Goal: Task Accomplishment & Management: Use online tool/utility

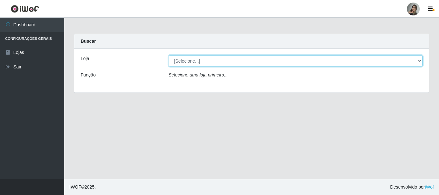
click at [182, 61] on select "[Selecione...] Supermercado Sao Francisco - Amarante" at bounding box center [296, 60] width 254 height 11
select select "383"
click at [169, 55] on select "[Selecione...] Supermercado Sao Francisco - Amarante" at bounding box center [296, 60] width 254 height 11
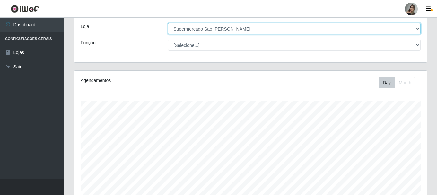
scroll to position [174, 0]
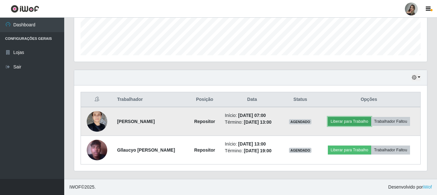
click at [350, 121] on button "Liberar para Trabalho" at bounding box center [349, 121] width 43 height 9
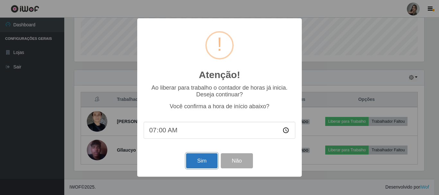
click at [203, 158] on button "Sim" at bounding box center [201, 160] width 31 height 15
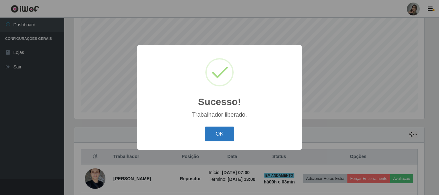
click at [215, 136] on button "OK" at bounding box center [220, 134] width 30 height 15
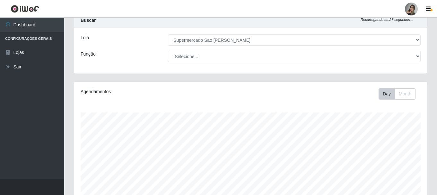
scroll to position [0, 0]
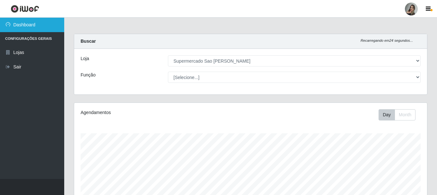
click at [63, 30] on link "Dashboard" at bounding box center [32, 25] width 64 height 14
click at [38, 31] on link "Dashboard" at bounding box center [32, 25] width 64 height 14
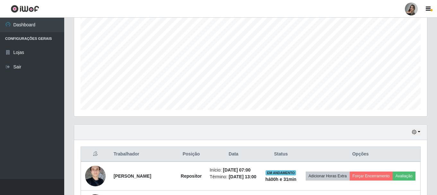
scroll to position [56, 0]
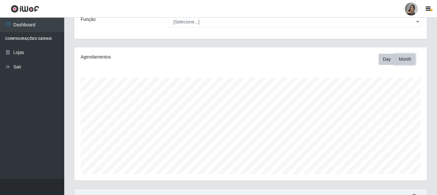
click at [405, 58] on button "Month" at bounding box center [405, 59] width 21 height 11
click at [389, 62] on button "Day" at bounding box center [387, 59] width 16 height 11
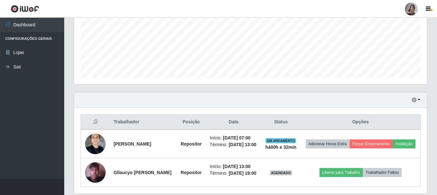
scroll to position [184, 0]
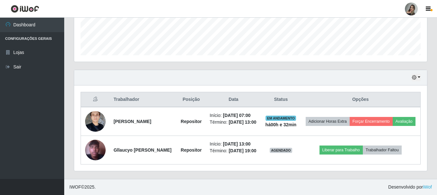
click at [423, 70] on div "Hoje 1 dia 3 dias 1 Semana Não encerrados" at bounding box center [250, 77] width 353 height 15
click at [418, 74] on button "button" at bounding box center [416, 77] width 9 height 7
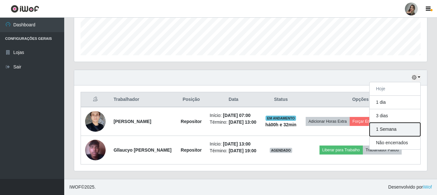
click at [380, 123] on button "1 Semana" at bounding box center [395, 129] width 51 height 13
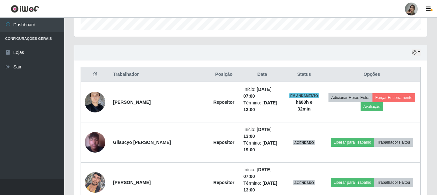
scroll to position [167, 0]
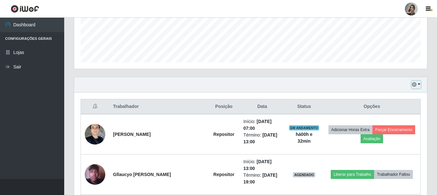
click at [414, 84] on icon "button" at bounding box center [414, 84] width 4 height 4
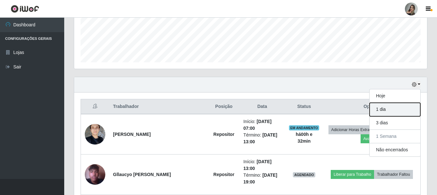
click at [389, 110] on button "1 dia" at bounding box center [395, 109] width 51 height 13
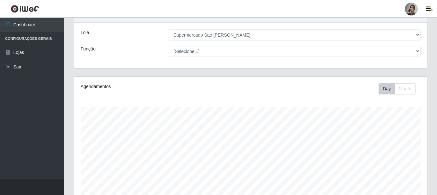
scroll to position [122, 0]
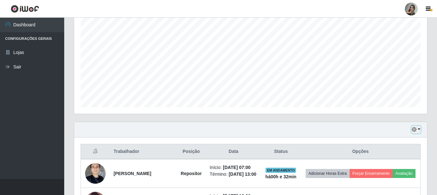
click at [419, 128] on button "button" at bounding box center [416, 129] width 9 height 7
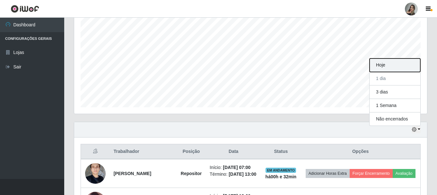
click at [394, 65] on button "Hoje" at bounding box center [395, 64] width 51 height 13
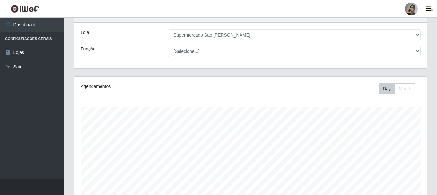
scroll to position [0, 0]
